Goal: Task Accomplishment & Management: Use online tool/utility

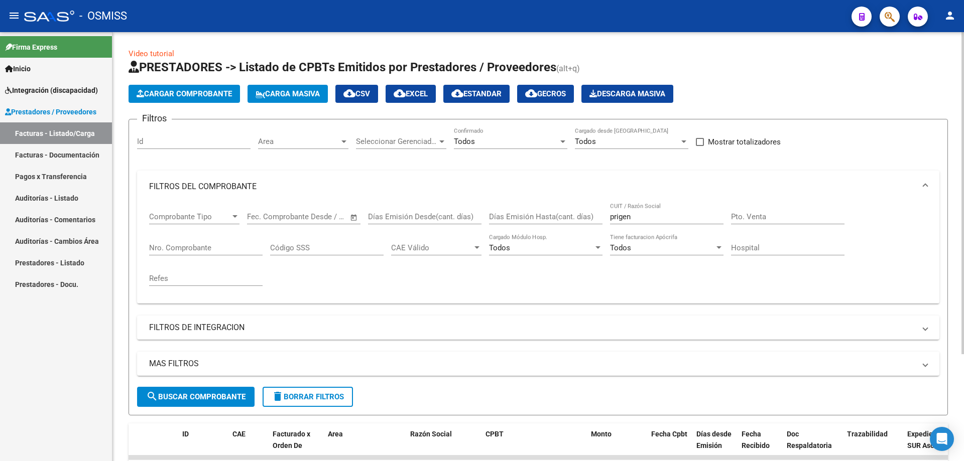
click at [567, 203] on div "Comprobante Tipo Comprobante Tipo Fecha inicio – Fecha fin Fec. Comprobante Des…" at bounding box center [538, 249] width 778 height 93
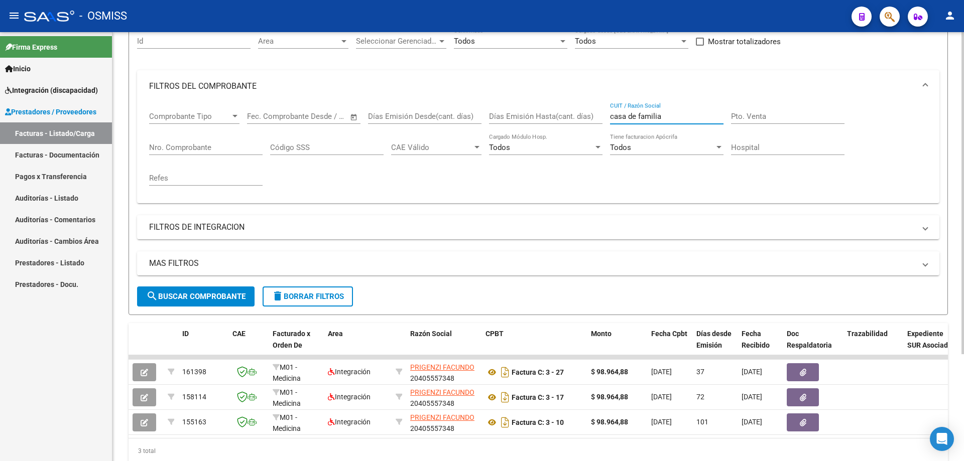
type input "casa de familia"
click at [212, 295] on span "search Buscar Comprobante" at bounding box center [195, 296] width 99 height 9
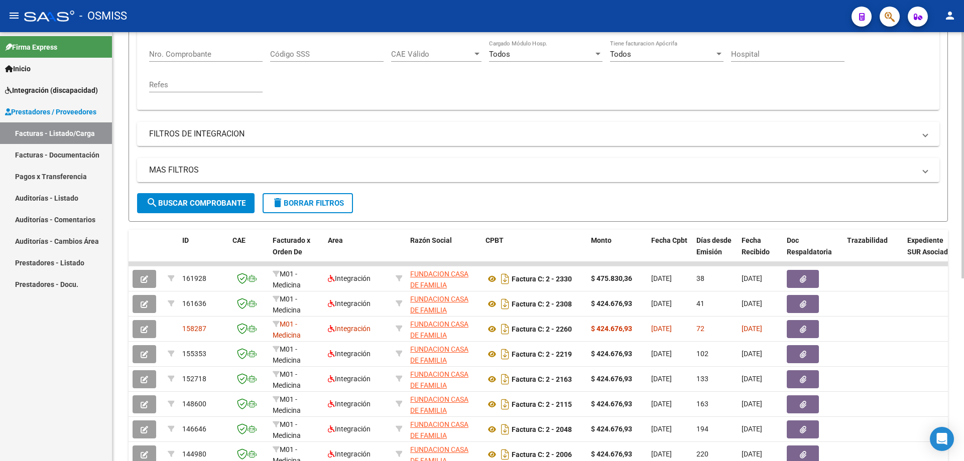
scroll to position [201, 0]
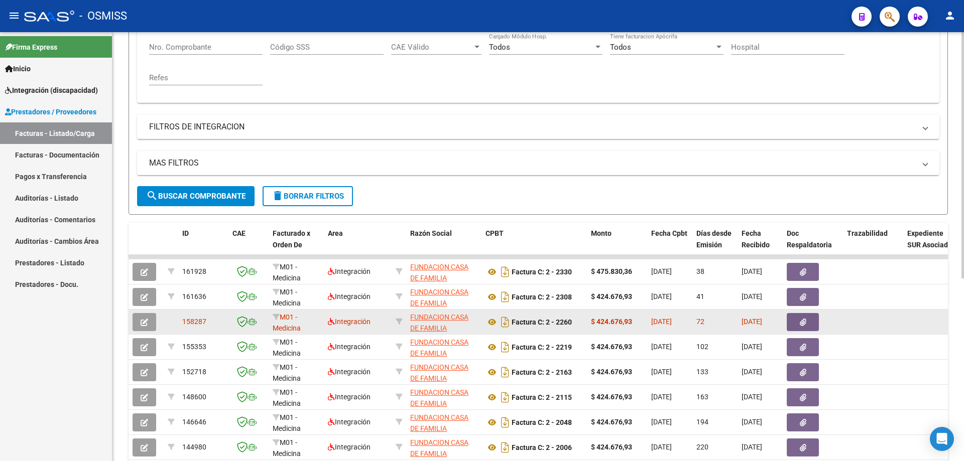
click at [143, 325] on icon "button" at bounding box center [145, 323] width 8 height 8
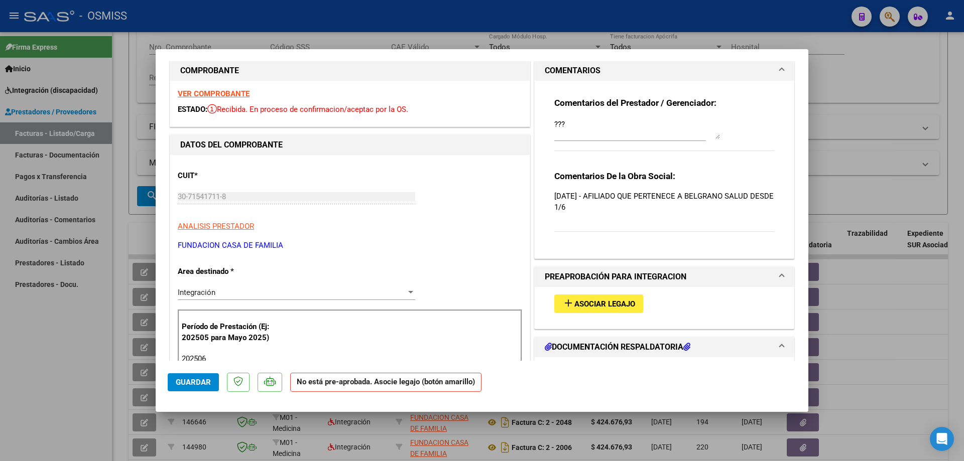
scroll to position [0, 0]
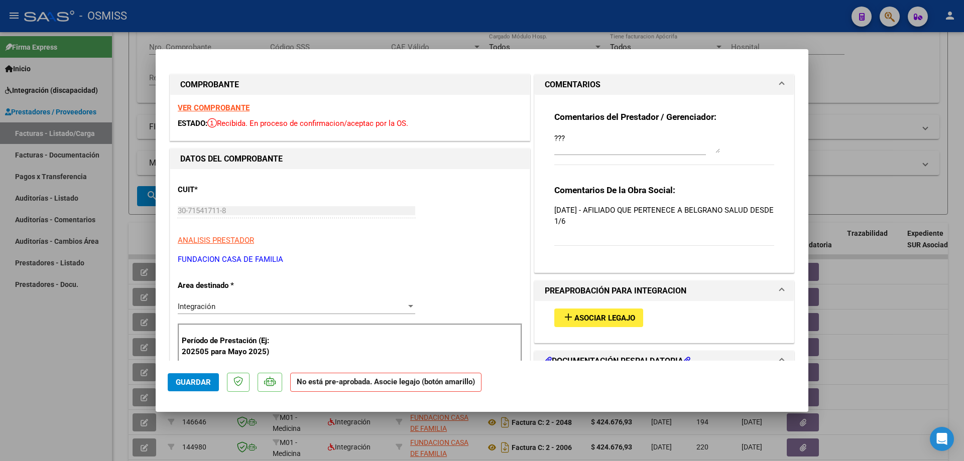
click at [235, 108] on strong "VER COMPROBANTE" at bounding box center [214, 107] width 72 height 9
type input "$ 0,00"
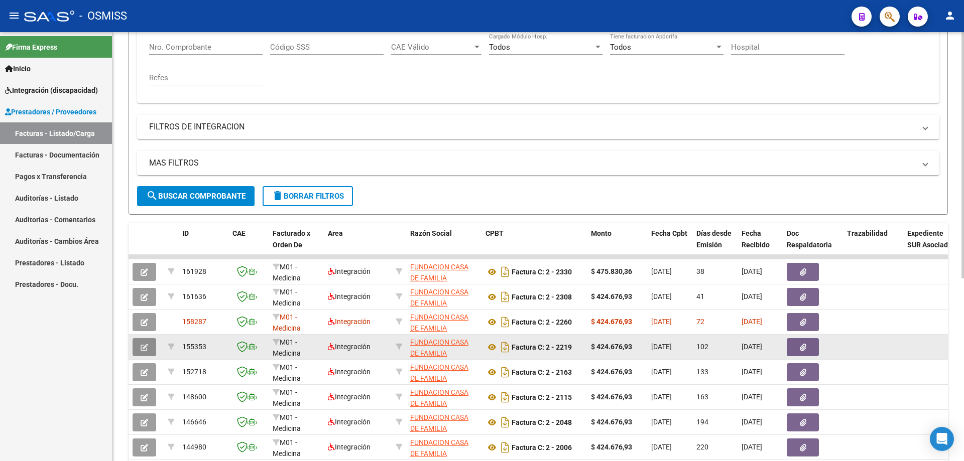
click at [148, 344] on icon "button" at bounding box center [145, 348] width 8 height 8
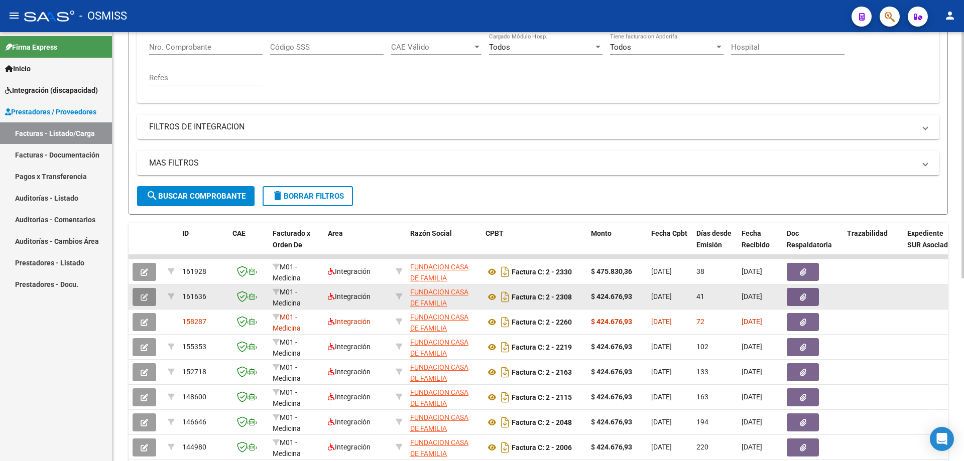
click at [145, 297] on icon "button" at bounding box center [145, 298] width 8 height 8
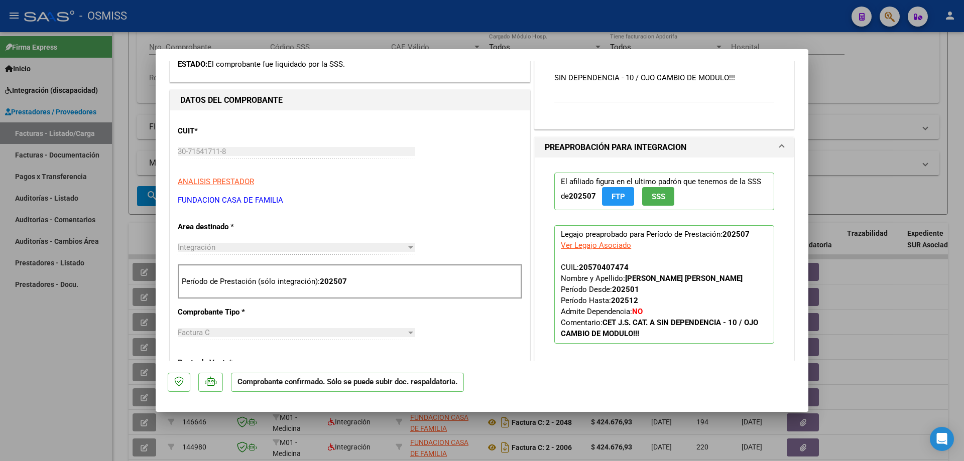
scroll to position [251, 0]
